Goal: Information Seeking & Learning: Learn about a topic

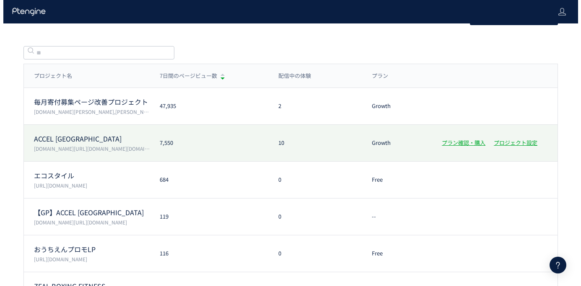
scroll to position [21, 0]
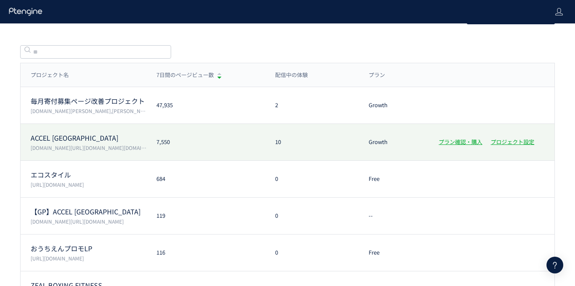
click at [93, 143] on div "ACCEL JAPAN [DOMAIN_NAME][URL][DOMAIN_NAME][DOMAIN_NAME]" at bounding box center [84, 142] width 126 height 18
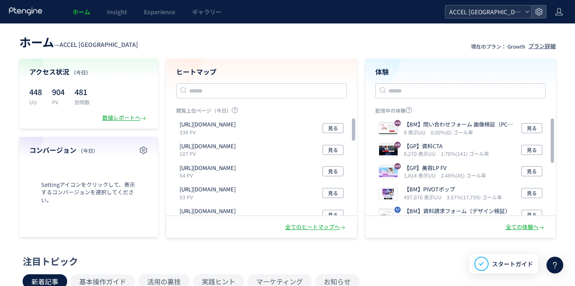
click at [471, 7] on span "ACCEL [GEOGRAPHIC_DATA]" at bounding box center [483, 11] width 75 height 13
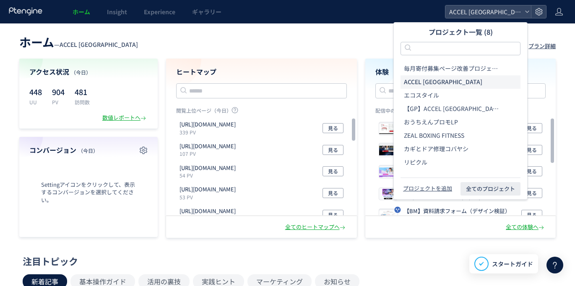
click at [441, 108] on span "【GP】ACCEL [GEOGRAPHIC_DATA]" at bounding box center [452, 109] width 97 height 8
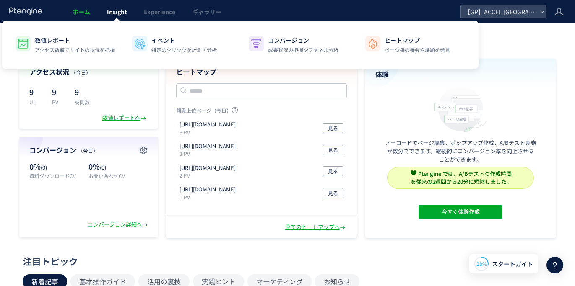
click at [113, 12] on span "Insight" at bounding box center [117, 12] width 20 height 8
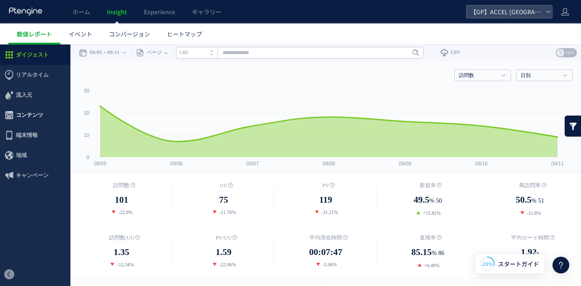
click at [29, 114] on span "コンテンツ" at bounding box center [29, 115] width 27 height 20
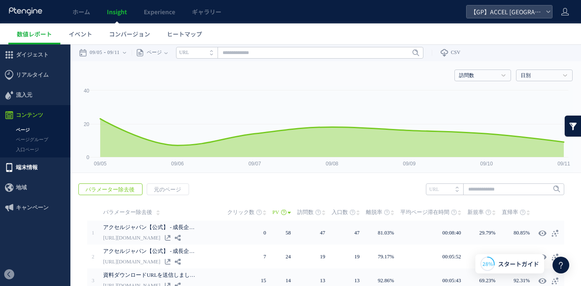
click at [28, 164] on span "端末情報" at bounding box center [27, 168] width 22 height 20
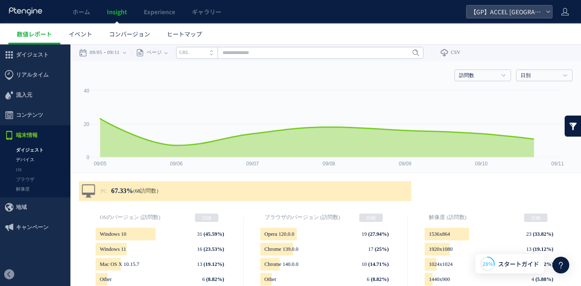
click at [33, 159] on link "デバイス" at bounding box center [35, 160] width 70 height 10
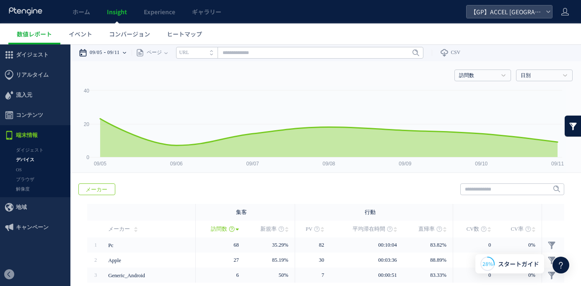
click at [120, 54] on time "09/11" at bounding box center [113, 52] width 13 height 17
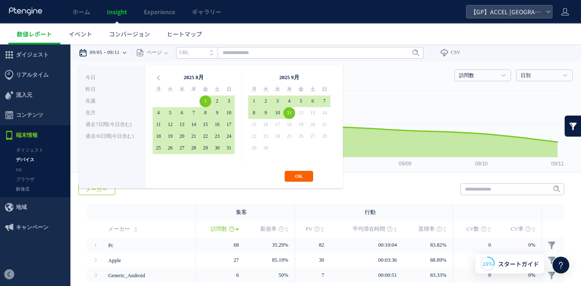
click at [298, 176] on button "OK" at bounding box center [299, 176] width 29 height 11
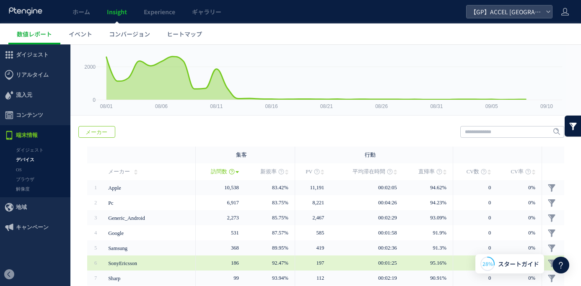
scroll to position [140, 0]
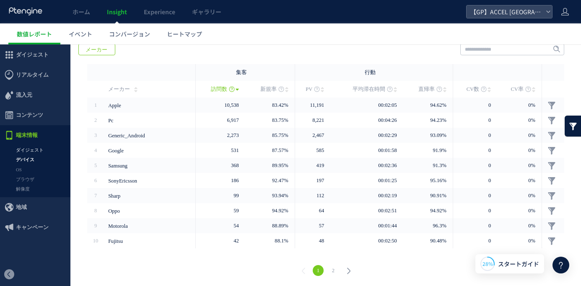
click at [27, 153] on link "ダイジェスト" at bounding box center [35, 150] width 70 height 10
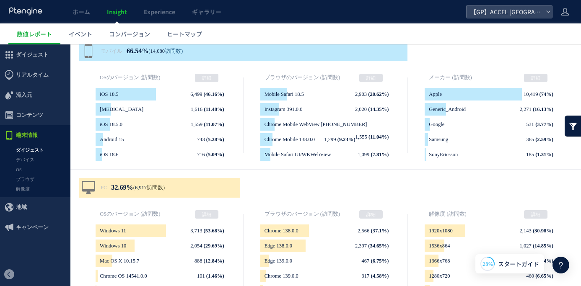
click at [27, 157] on link "デバイス" at bounding box center [35, 160] width 70 height 10
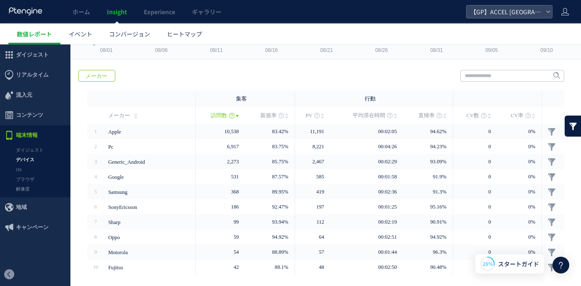
scroll to position [140, 0]
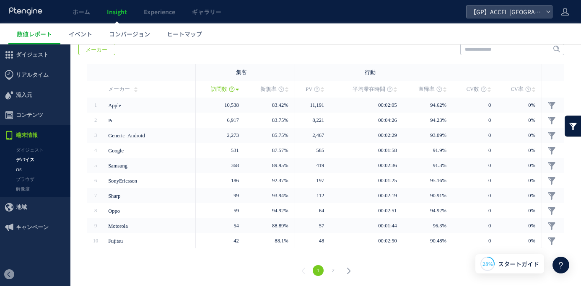
click at [27, 171] on link "OS" at bounding box center [35, 170] width 70 height 10
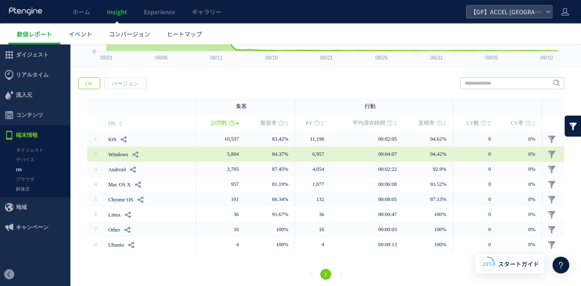
scroll to position [110, 0]
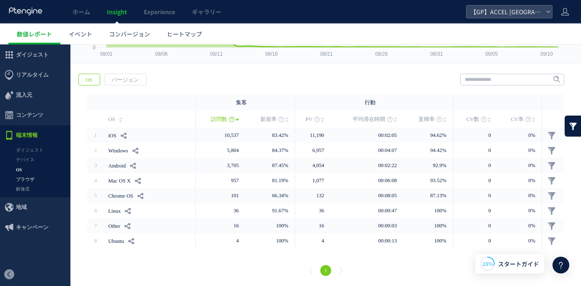
click at [28, 182] on link "ブラウザ" at bounding box center [35, 180] width 70 height 10
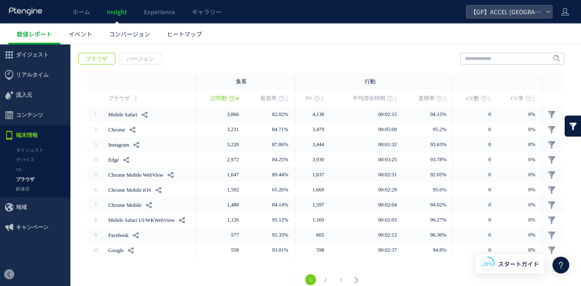
scroll to position [140, 0]
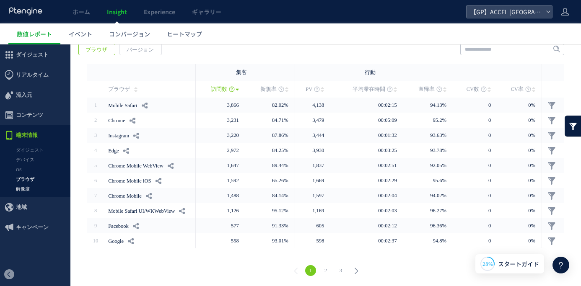
click at [31, 185] on link "解像度" at bounding box center [35, 189] width 70 height 10
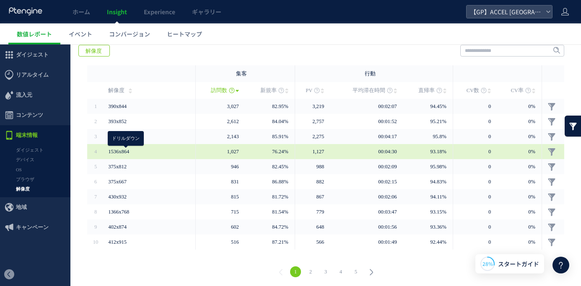
scroll to position [138, 0]
